Goal: Transaction & Acquisition: Purchase product/service

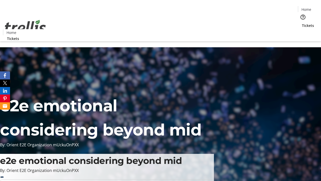
click at [302, 23] on span "Tickets" at bounding box center [308, 25] width 12 height 5
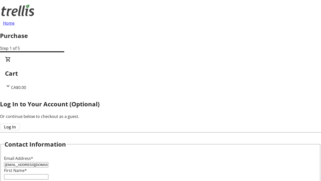
type input "[EMAIL_ADDRESS][DOMAIN_NAME]"
type input "[DEMOGRAPHIC_DATA]"
type input "[PERSON_NAME]"
